Goal: Task Accomplishment & Management: Use online tool/utility

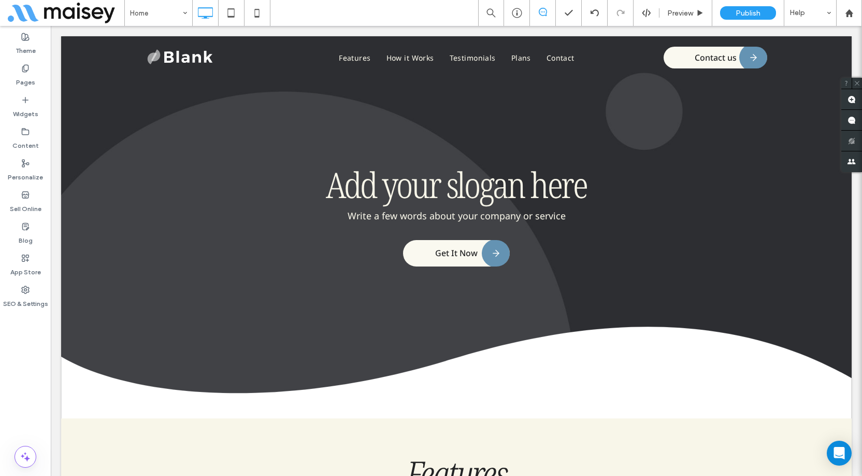
click at [35, 380] on div "Theme Pages Widgets Content Personalize Sell Online Blog App Store SEO & Settin…" at bounding box center [25, 251] width 51 height 450
click at [43, 342] on div "Theme Pages Widgets Content Personalize Sell Online Blog App Store SEO & Settin…" at bounding box center [25, 251] width 51 height 450
click at [621, 15] on icon at bounding box center [620, 13] width 8 height 8
click at [642, 13] on use at bounding box center [646, 13] width 8 height 8
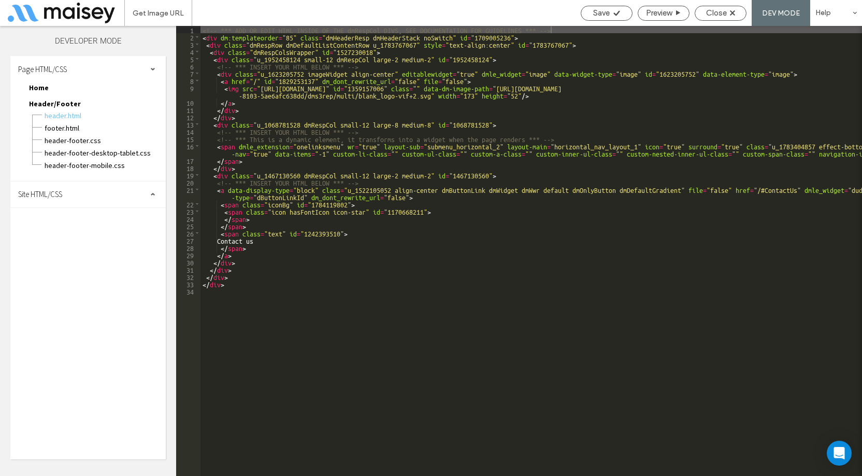
click at [96, 198] on div "Site HTML/CSS" at bounding box center [87, 194] width 155 height 26
click at [70, 236] on span "site.css" at bounding box center [107, 239] width 118 height 10
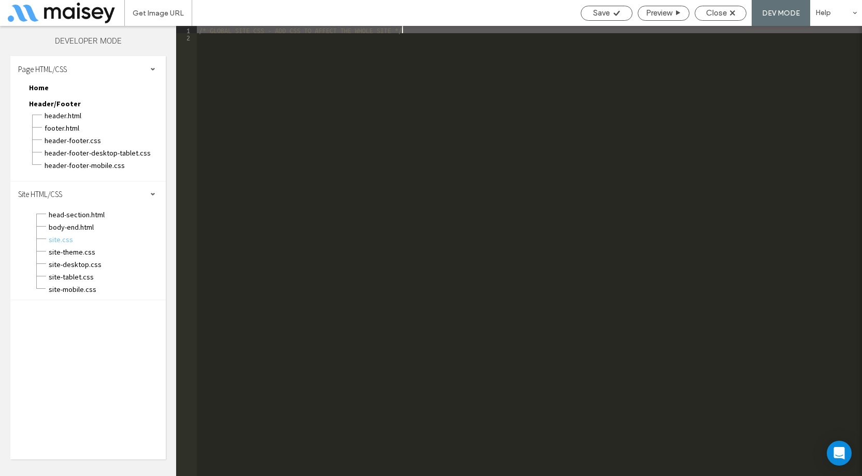
click at [307, 110] on div "/* GLOBAL SITE CSS - ADD CSS TO AFFECT THE WHOLE SITE */" at bounding box center [529, 258] width 665 height 464
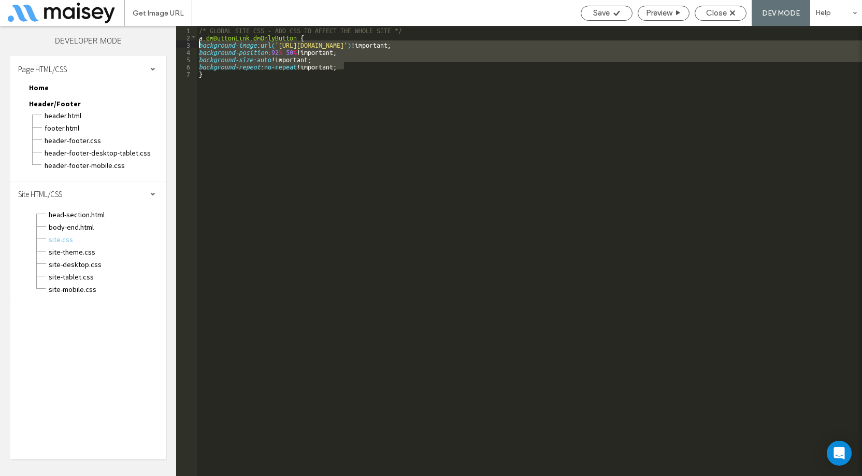
drag, startPoint x: 352, startPoint y: 65, endPoint x: 198, endPoint y: 44, distance: 155.2
click at [198, 44] on div "/* GLOBAL SITE CSS - ADD CSS TO AFFECT THE WHOLE SITE */ a .dmButtonLink.dmOnly…" at bounding box center [529, 258] width 665 height 464
click at [599, 17] on span "Save" at bounding box center [601, 12] width 17 height 9
click at [712, 16] on span "Close" at bounding box center [716, 12] width 21 height 9
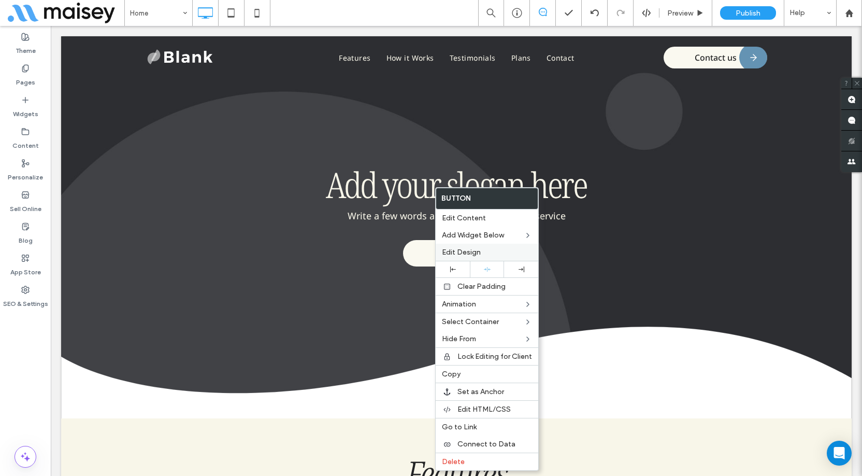
click at [469, 254] on span "Edit Design" at bounding box center [461, 252] width 39 height 9
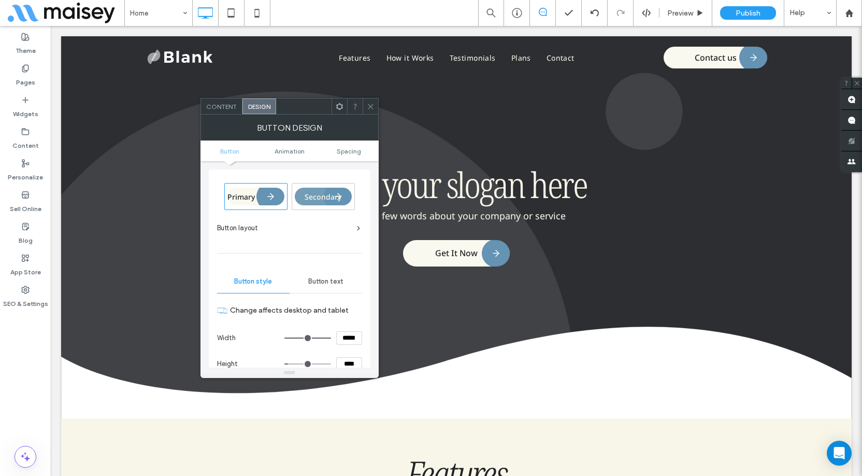
click at [349, 364] on input "****" at bounding box center [349, 363] width 26 height 13
type input "****"
type input "**"
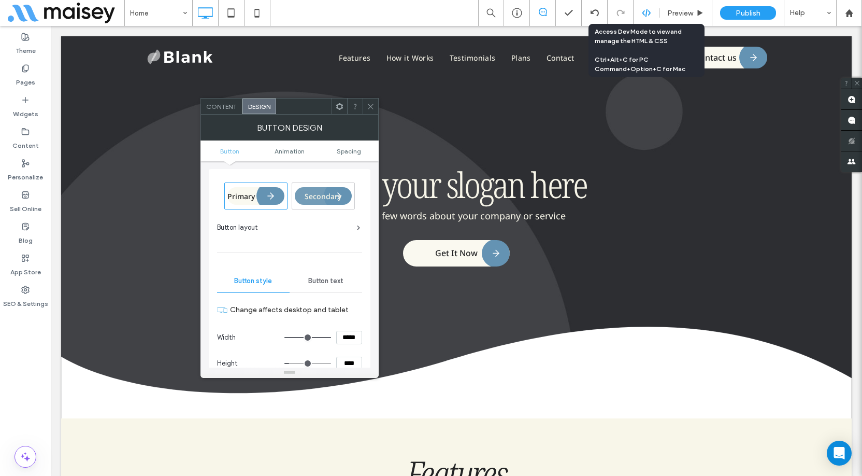
click at [649, 15] on use at bounding box center [646, 13] width 8 height 8
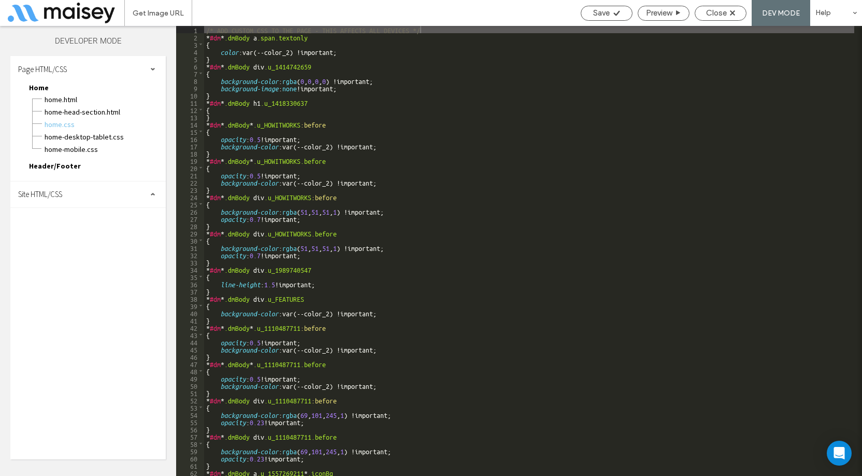
click at [78, 194] on div "Site HTML/CSS" at bounding box center [87, 194] width 155 height 26
click at [62, 236] on span "site.css" at bounding box center [107, 239] width 118 height 10
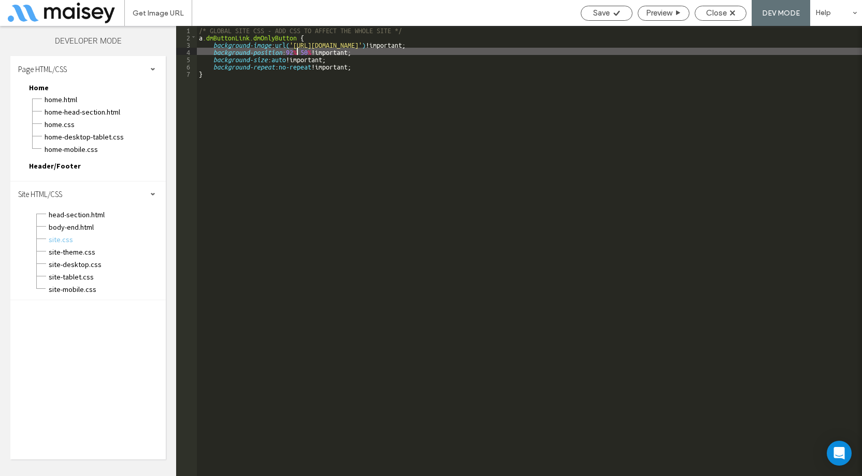
click at [295, 50] on div "/* GLOBAL SITE CSS - ADD CSS TO AFFECT THE WHOLE SITE */ a .dmButtonLink.dmOnly…" at bounding box center [529, 258] width 665 height 464
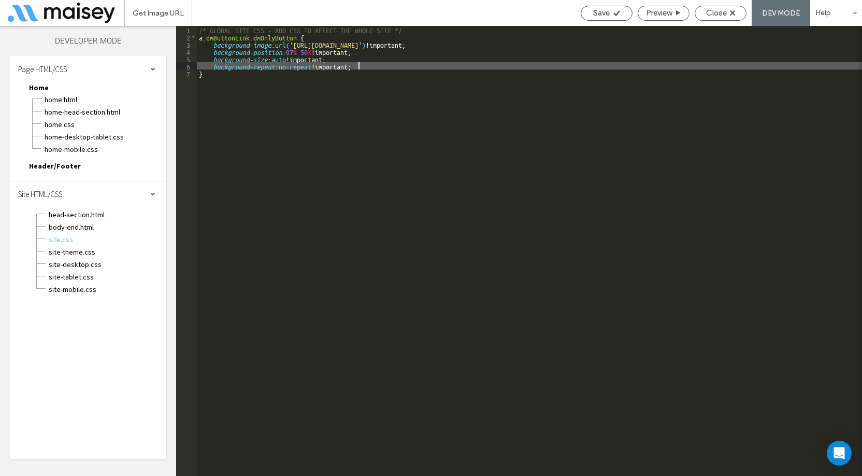
click at [369, 66] on div "/* GLOBAL SITE CSS - ADD CSS TO AFFECT THE WHOLE SITE */ a .dmButtonLink.dmOnly…" at bounding box center [529, 258] width 665 height 464
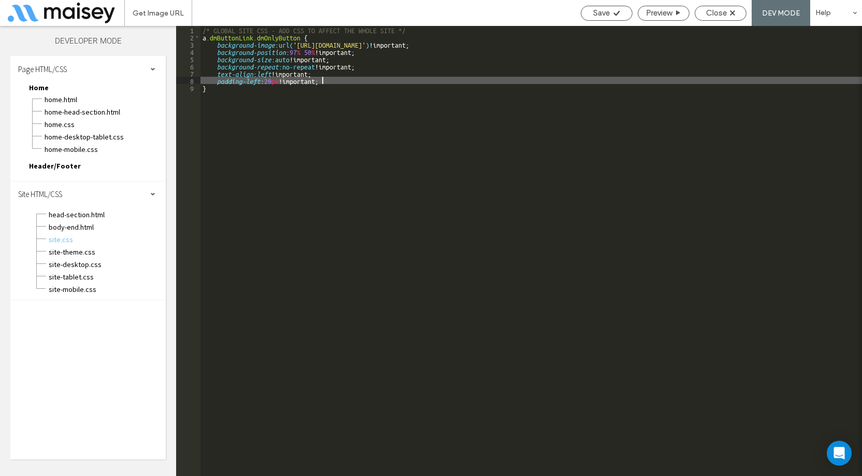
type textarea "**"
click at [599, 16] on span "Save" at bounding box center [601, 12] width 17 height 9
click at [709, 9] on span "Close" at bounding box center [716, 12] width 21 height 9
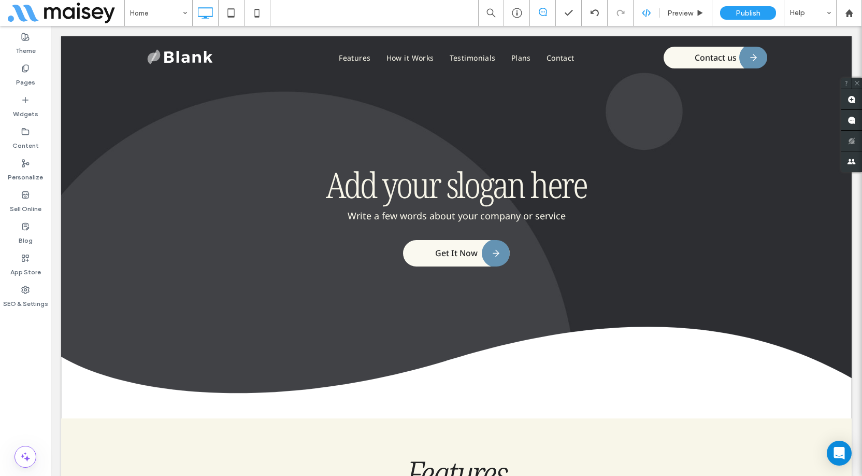
click at [643, 7] on div "Preview Publish Help" at bounding box center [670, 13] width 384 height 26
click at [645, 8] on icon at bounding box center [646, 12] width 9 height 9
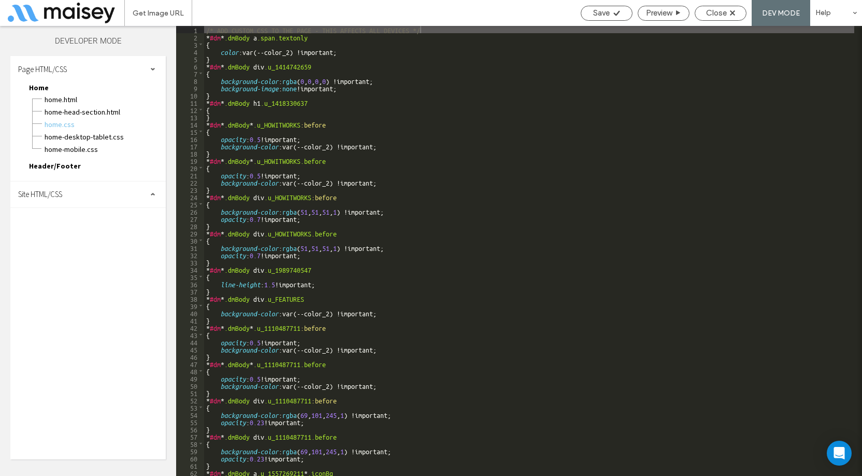
click at [91, 196] on div "Site HTML/CSS" at bounding box center [87, 194] width 155 height 26
click at [73, 237] on span "site.css" at bounding box center [107, 239] width 118 height 10
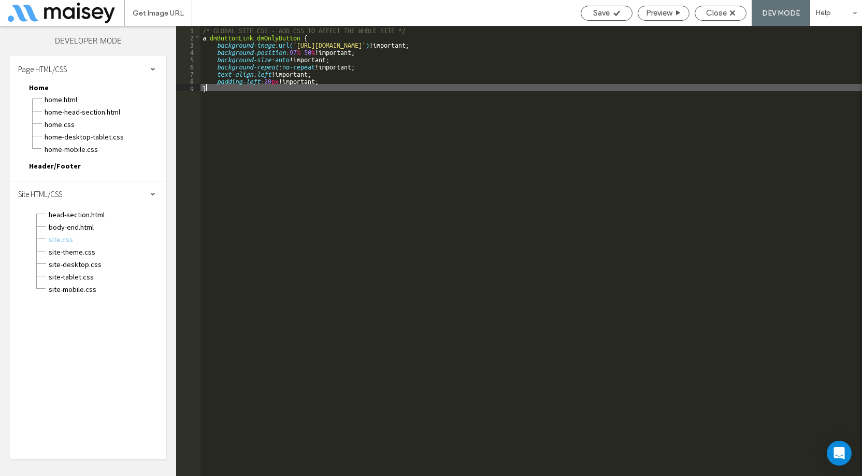
click at [333, 93] on div "/* GLOBAL SITE CSS - ADD CSS TO AFFECT THE WHOLE SITE */ a .dmButtonLink.dmOnly…" at bounding box center [531, 258] width 662 height 464
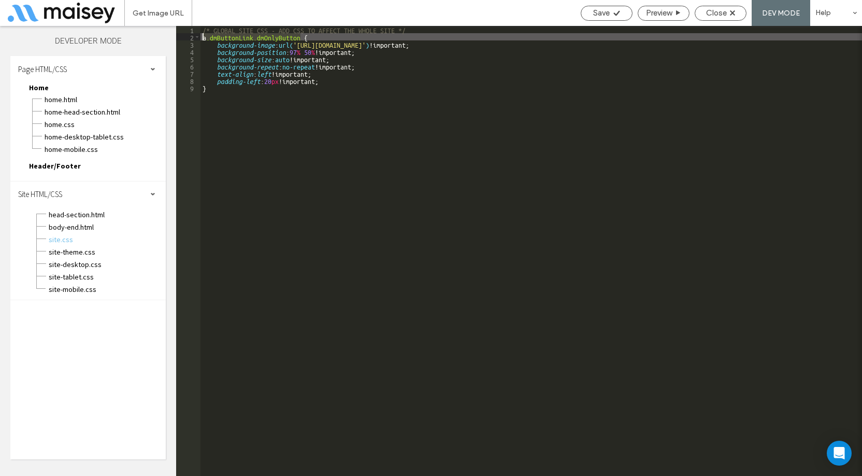
drag, startPoint x: 298, startPoint y: 36, endPoint x: 203, endPoint y: 36, distance: 95.3
click at [203, 36] on div "/* GLOBAL SITE CSS - ADD CSS TO AFFECT THE WHOLE SITE */ a .dmButtonLink.dmOnly…" at bounding box center [531, 258] width 662 height 464
click at [217, 88] on div "/* GLOBAL SITE CSS - ADD CSS TO AFFECT THE WHOLE SITE */ a .dmButtonLink.dmOnly…" at bounding box center [531, 258] width 662 height 464
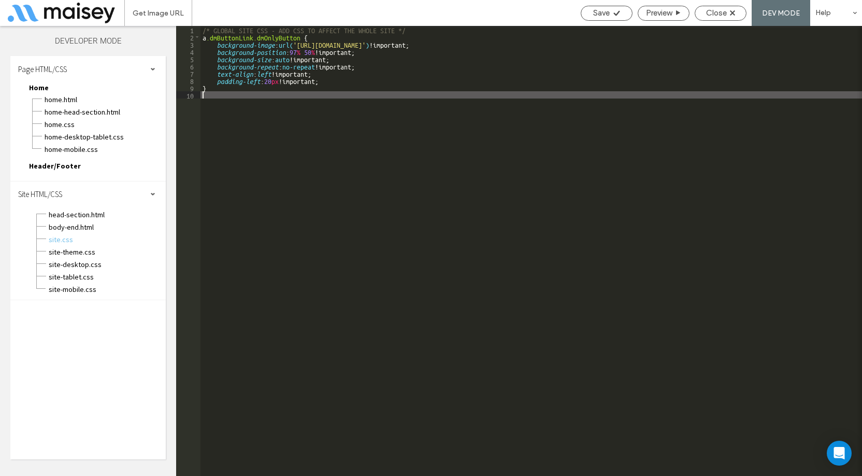
paste textarea
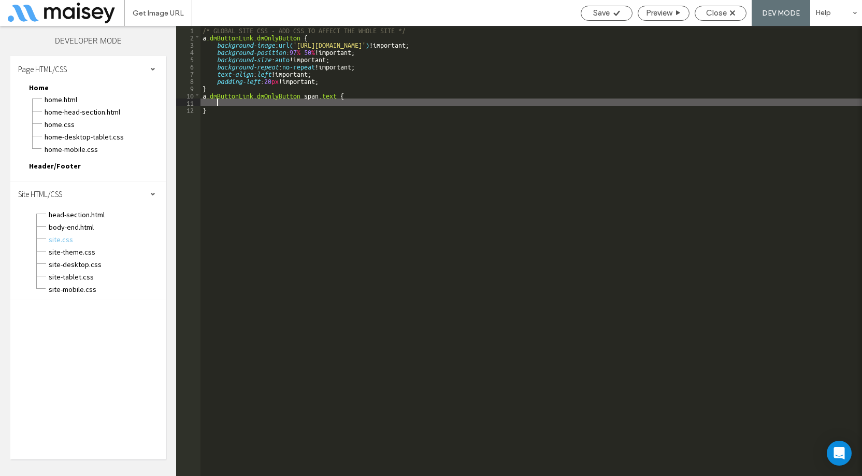
click at [222, 103] on div "/* GLOBAL SITE CSS - ADD CSS TO AFFECT THE WHOLE SITE */ a .dmButtonLink.dmOnly…" at bounding box center [531, 258] width 662 height 464
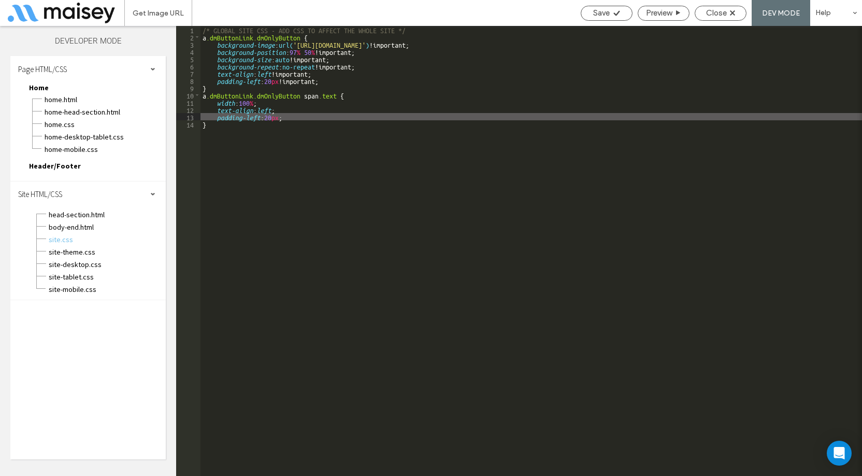
click at [269, 117] on div "/* GLOBAL SITE CSS - ADD CSS TO AFFECT THE WHOLE SITE */ a .dmButtonLink.dmOnly…" at bounding box center [531, 258] width 662 height 464
click at [265, 117] on div "/* GLOBAL SITE CSS - ADD CSS TO AFFECT THE WHOLE SITE */ a .dmButtonLink.dmOnly…" at bounding box center [531, 258] width 662 height 464
click at [270, 116] on div "/* GLOBAL SITE CSS - ADD CSS TO AFFECT THE WHOLE SITE */ a .dmButtonLink.dmOnly…" at bounding box center [531, 258] width 662 height 464
click at [256, 101] on div "/* GLOBAL SITE CSS - ADD CSS TO AFFECT THE WHOLE SITE */ a .dmButtonLink.dmOnly…" at bounding box center [531, 258] width 662 height 464
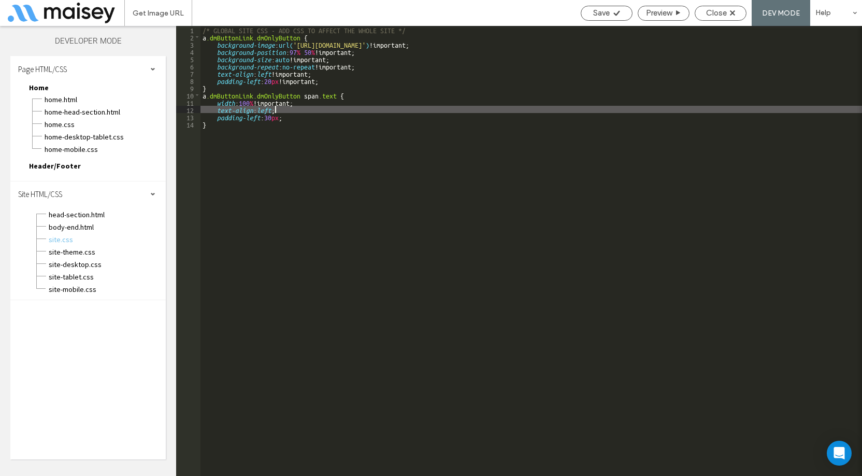
click at [276, 110] on div "/* GLOBAL SITE CSS - ADD CSS TO AFFECT THE WHOLE SITE */ a .dmButtonLink.dmOnly…" at bounding box center [531, 258] width 662 height 464
paste textarea
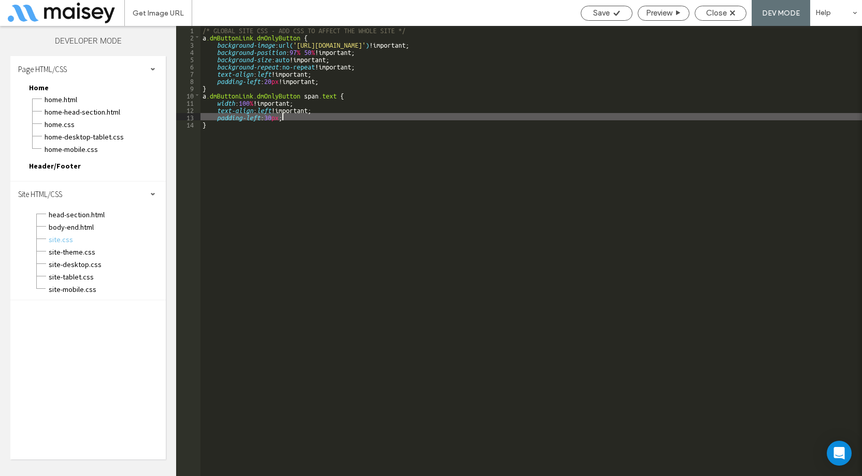
click at [283, 118] on div "/* GLOBAL SITE CSS - ADD CSS TO AFFECT THE WHOLE SITE */ a .dmButtonLink.dmOnly…" at bounding box center [531, 258] width 662 height 464
type textarea "**"
click at [605, 12] on span "Save" at bounding box center [601, 12] width 17 height 9
click at [602, 12] on span "Save" at bounding box center [601, 12] width 17 height 9
click at [722, 12] on span "Close" at bounding box center [716, 12] width 21 height 9
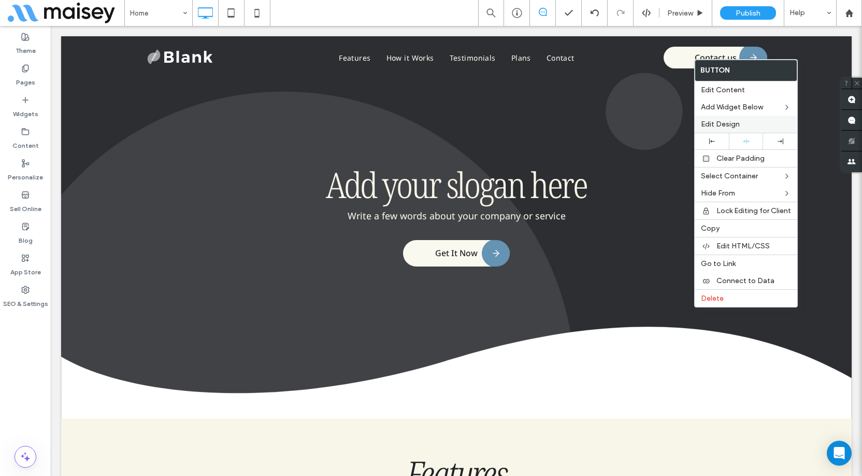
click at [722, 124] on span "Edit Design" at bounding box center [720, 124] width 39 height 9
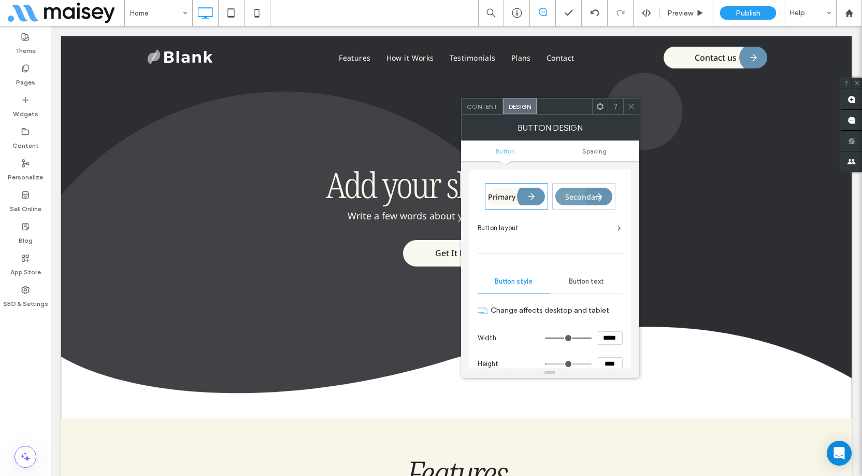
click at [607, 360] on input "****" at bounding box center [610, 363] width 26 height 13
type input "****"
type input "**"
click at [630, 103] on icon at bounding box center [631, 107] width 8 height 8
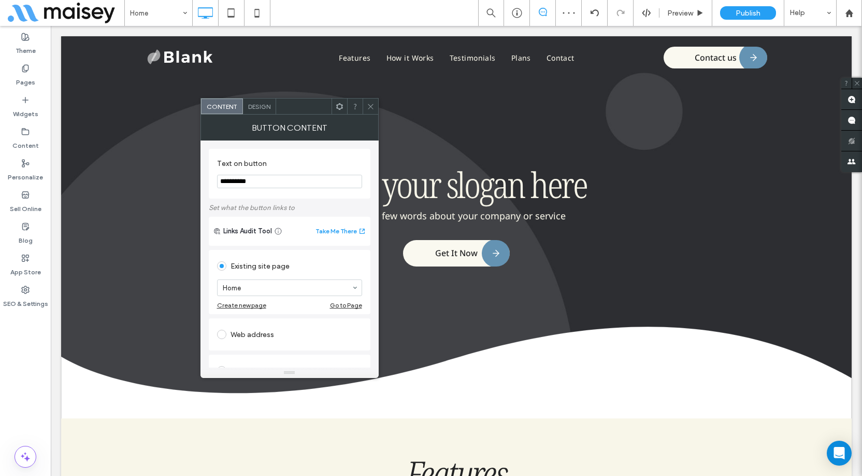
click at [263, 106] on span "Design" at bounding box center [259, 107] width 22 height 8
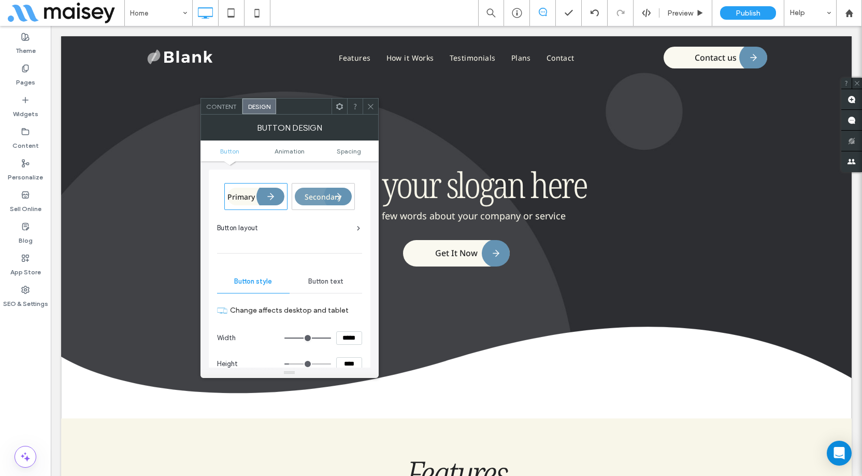
click at [333, 193] on span "Secondary" at bounding box center [323, 197] width 37 height 10
click at [371, 113] on span at bounding box center [371, 106] width 8 height 16
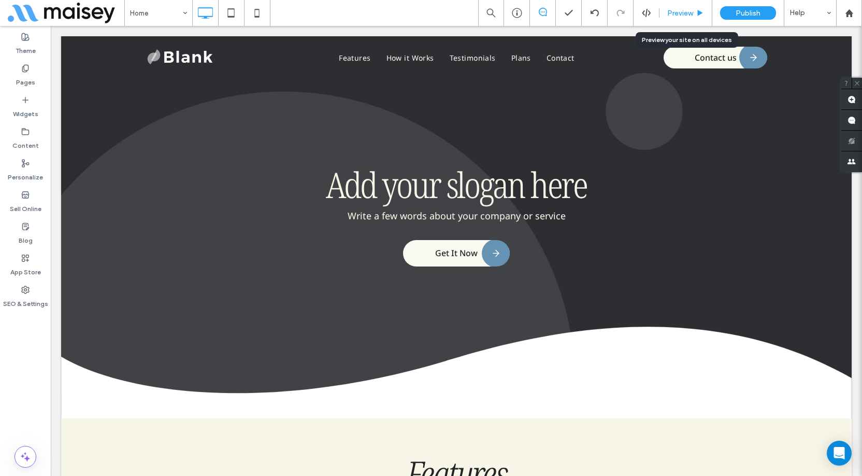
click at [692, 7] on div "Preview" at bounding box center [685, 13] width 53 height 26
click at [669, 13] on span "Preview" at bounding box center [680, 13] width 26 height 9
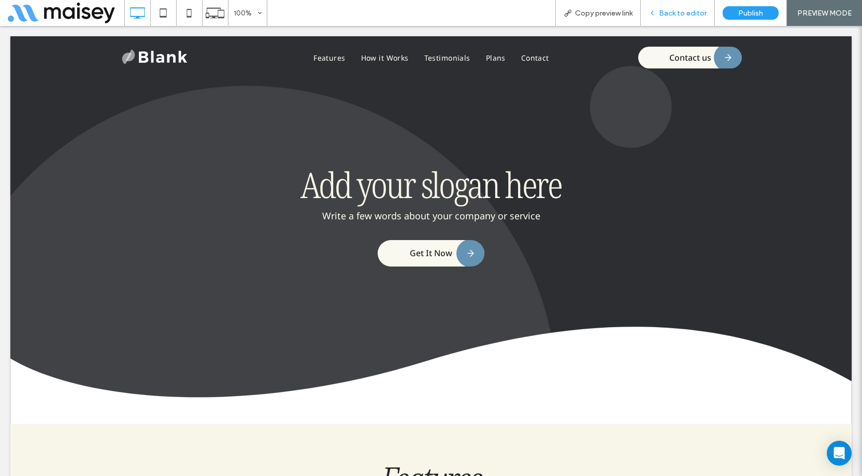
click at [689, 13] on span "Back to editor" at bounding box center [683, 13] width 48 height 9
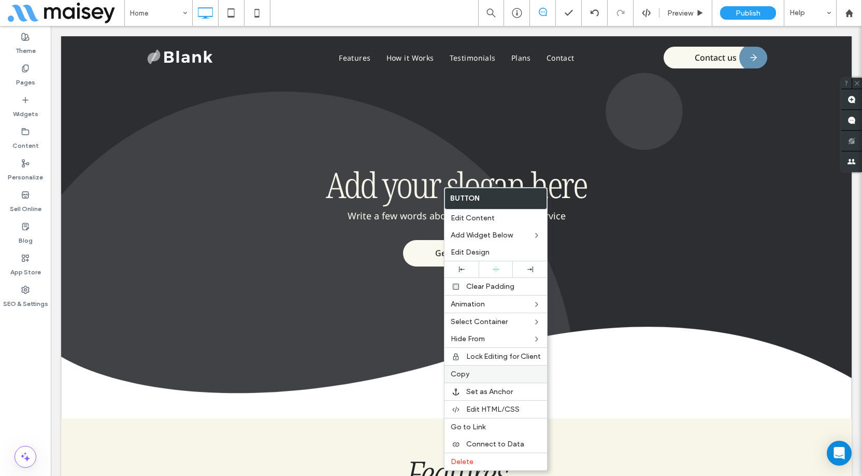
click at [462, 377] on span "Copy" at bounding box center [460, 373] width 19 height 9
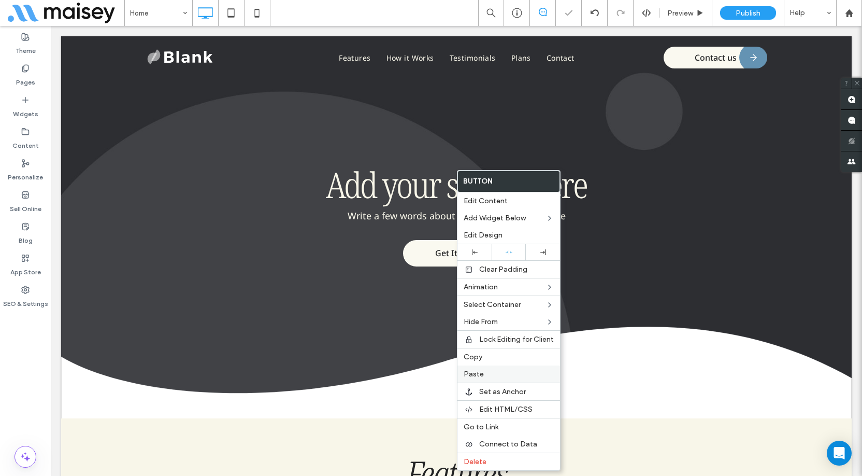
click at [484, 372] on label "Paste" at bounding box center [509, 373] width 90 height 9
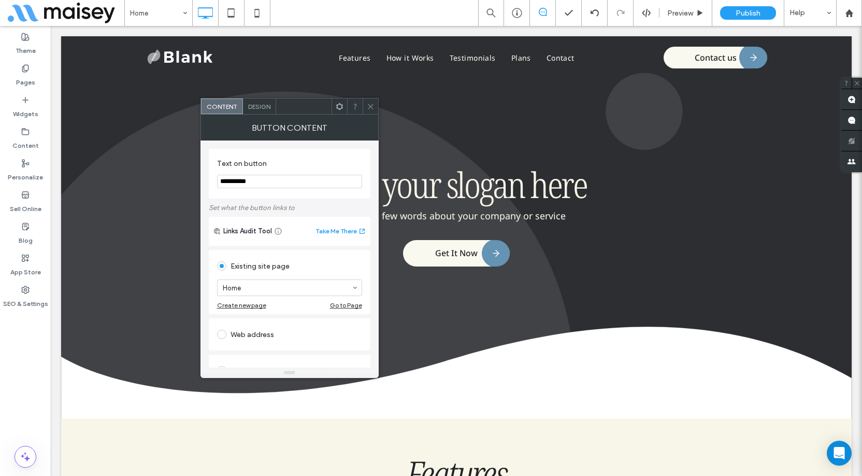
click at [266, 111] on div "Design" at bounding box center [259, 106] width 33 height 16
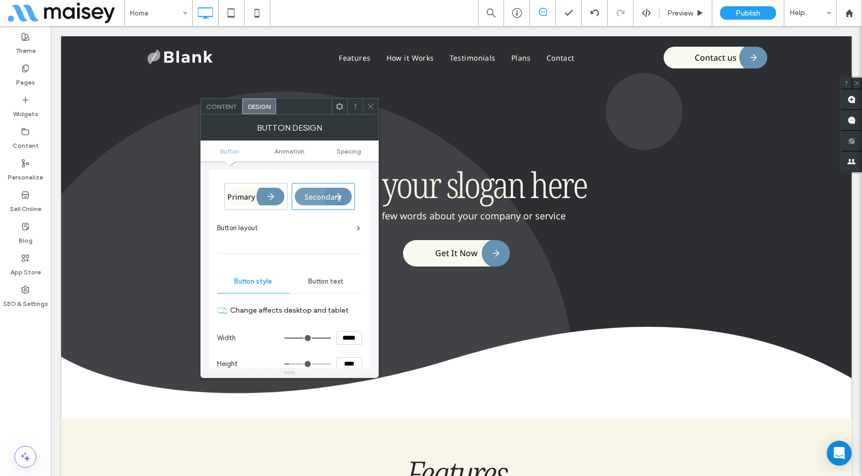
click at [264, 196] on div "Primary" at bounding box center [255, 197] width 57 height 18
click at [371, 105] on icon at bounding box center [371, 107] width 8 height 8
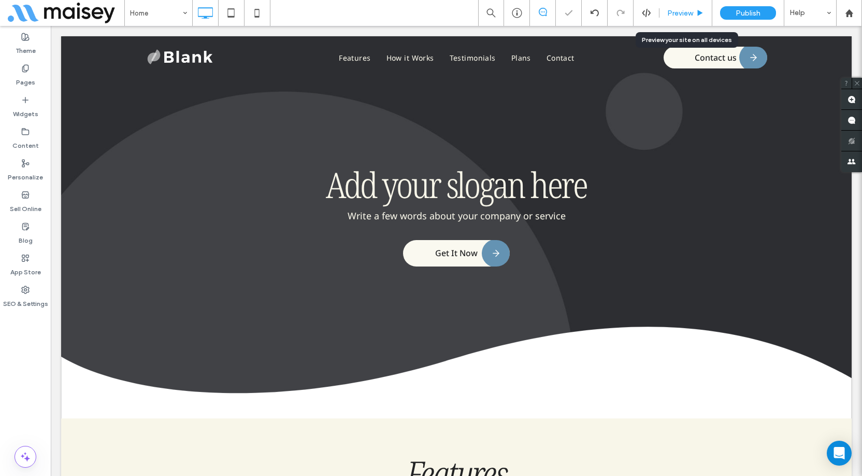
click at [683, 12] on span "Preview" at bounding box center [680, 13] width 26 height 9
